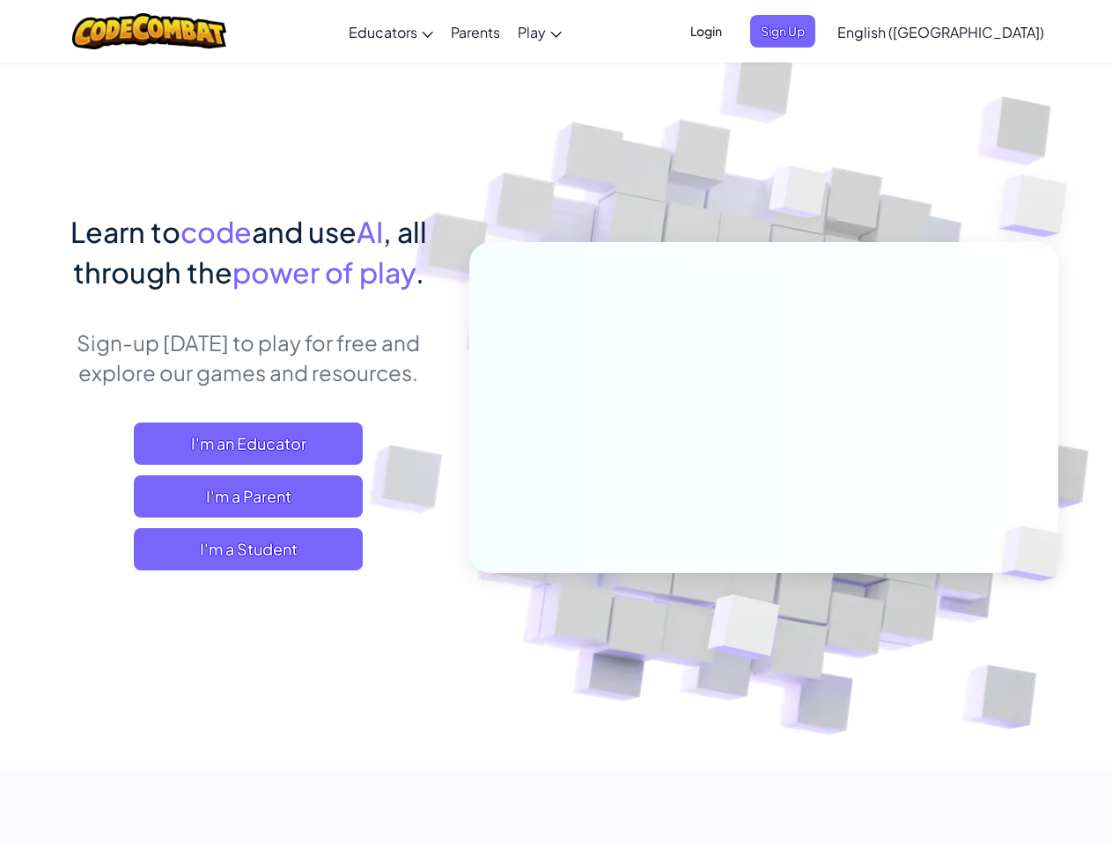
click at [732, 31] on span "Login" at bounding box center [705, 31] width 53 height 33
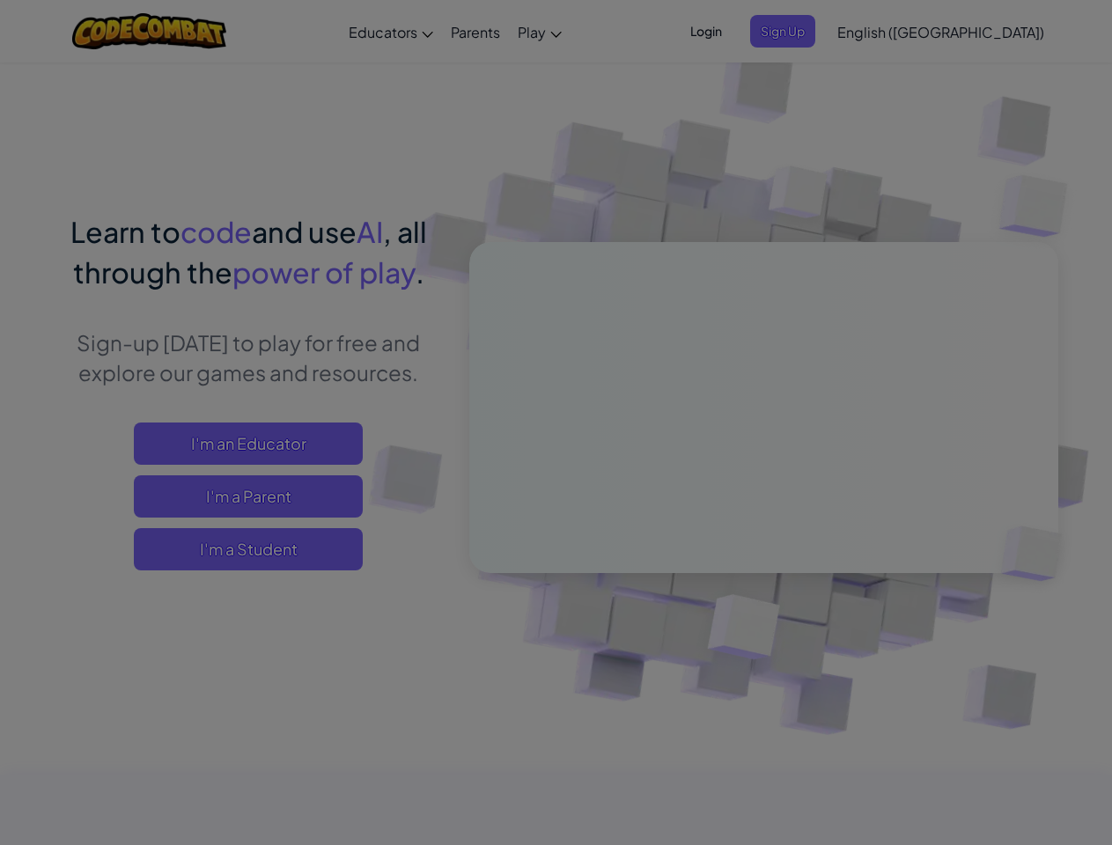
click at [0, 0] on input "Email or Username :" at bounding box center [0, 0] width 0 height 0
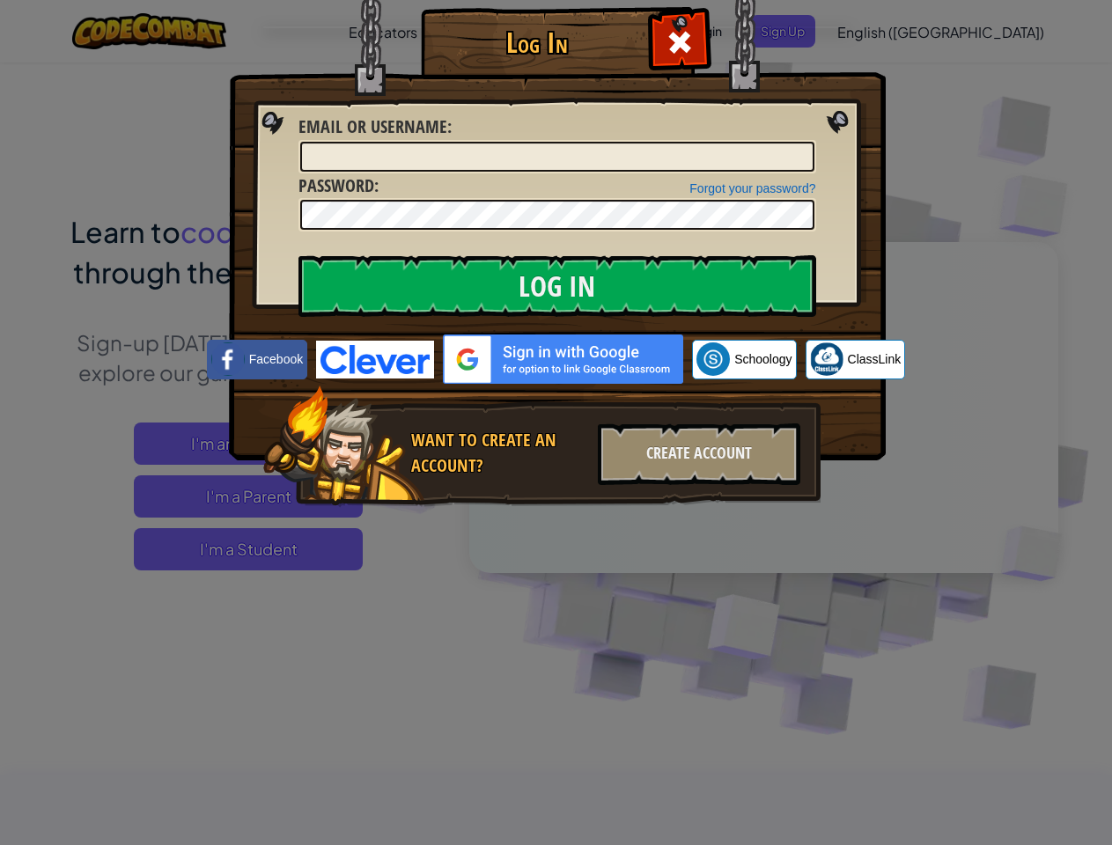
click at [890, 31] on div "Log In Unknown Error Email or Username : Forgot your password? Password : Log I…" at bounding box center [556, 422] width 1112 height 845
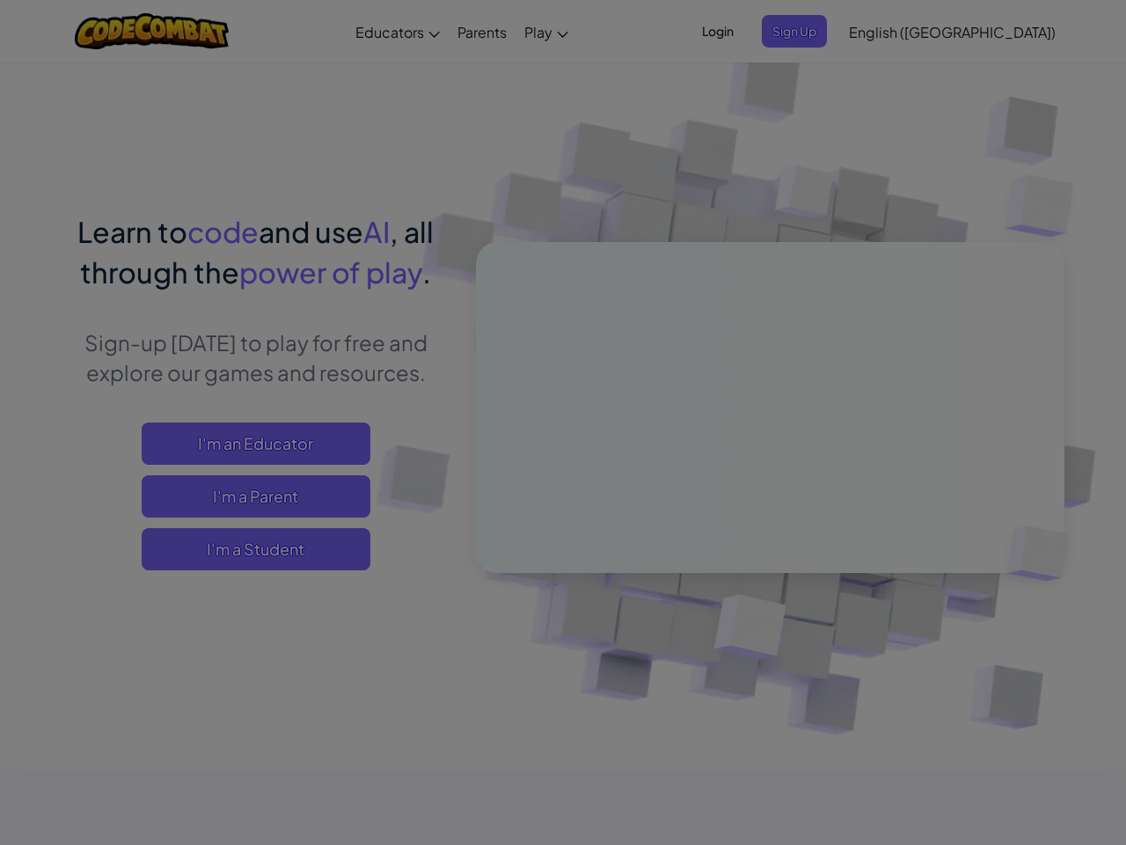
click at [890, 31] on div "Log In Unknown Error Email or Username : Forgot your password? Password : Log I…" at bounding box center [563, 422] width 1126 height 845
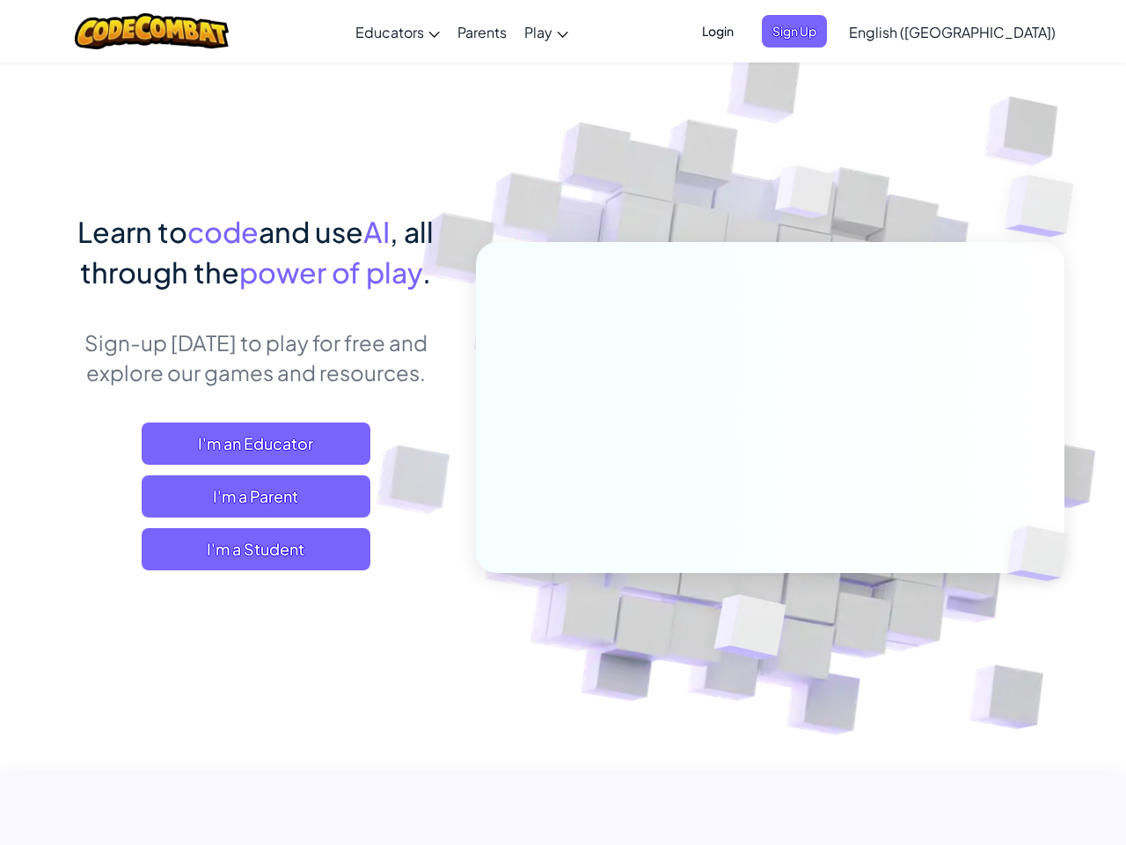
click at [984, 32] on span "English ([GEOGRAPHIC_DATA])" at bounding box center [952, 32] width 207 height 18
click at [248, 549] on span "I'm a Student" at bounding box center [256, 549] width 229 height 42
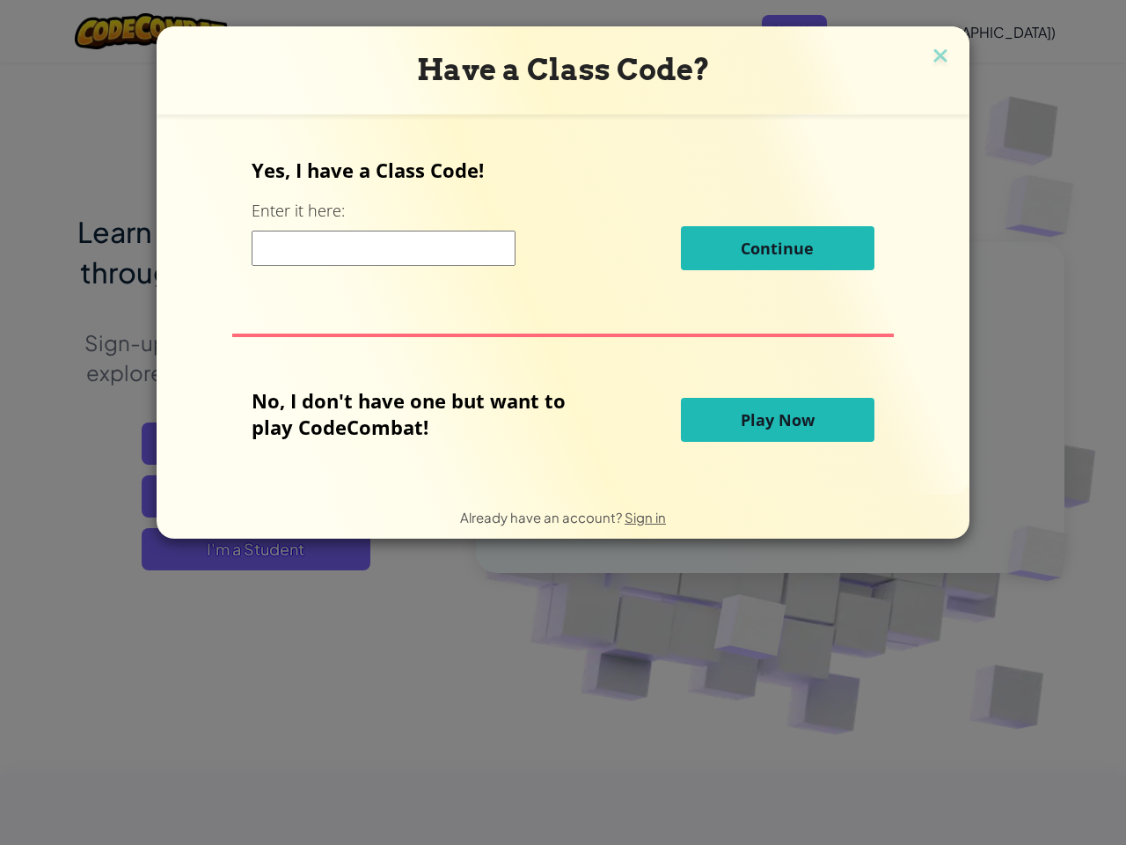
click at [248, 549] on div "Have a Class Code? Yes, I have a Class Code! Enter it here: Continue No, I don'…" at bounding box center [563, 422] width 1126 height 845
